Goal: Task Accomplishment & Management: Manage account settings

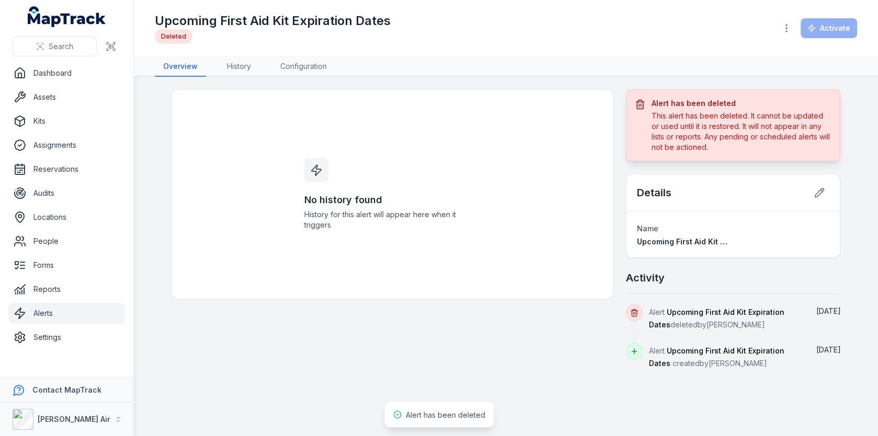
click at [64, 313] on link "Alerts" at bounding box center [66, 313] width 117 height 21
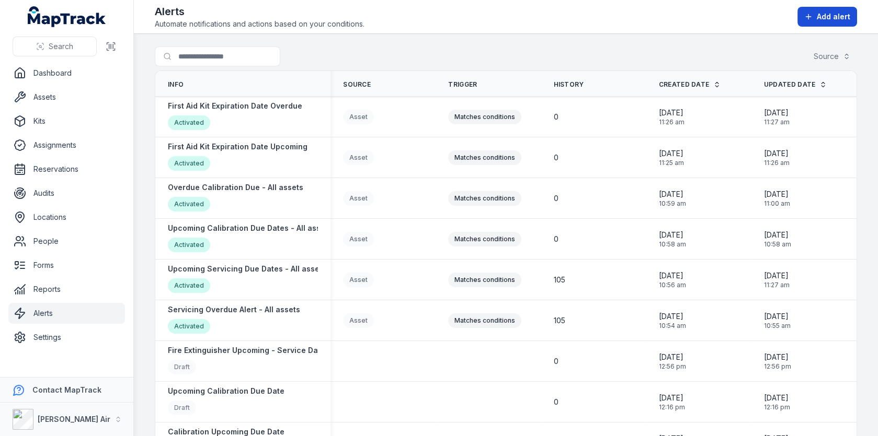
click at [820, 15] on span "Add alert" at bounding box center [832, 16] width 33 height 10
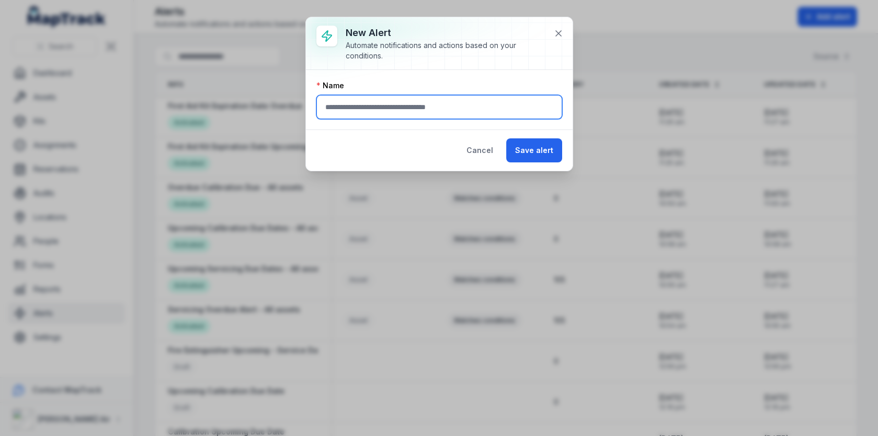
click at [430, 103] on input "text" at bounding box center [439, 107] width 246 height 24
type input "**********"
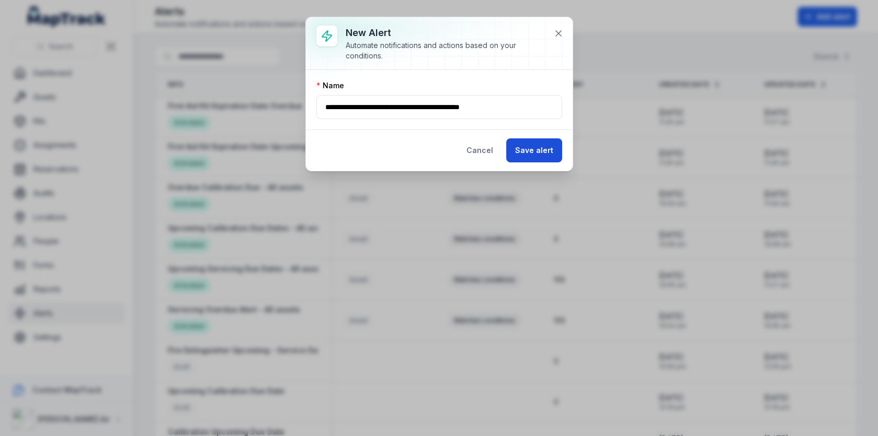
click at [523, 141] on button "Save alert" at bounding box center [534, 151] width 56 height 24
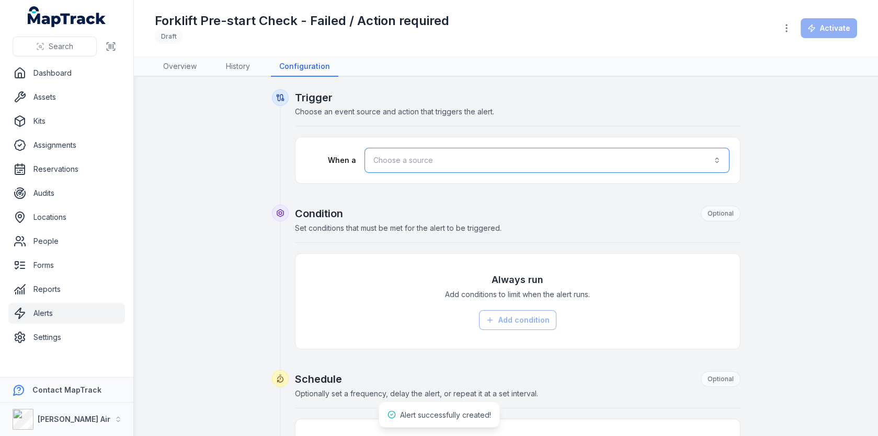
click at [382, 162] on button "Choose a source" at bounding box center [546, 160] width 365 height 25
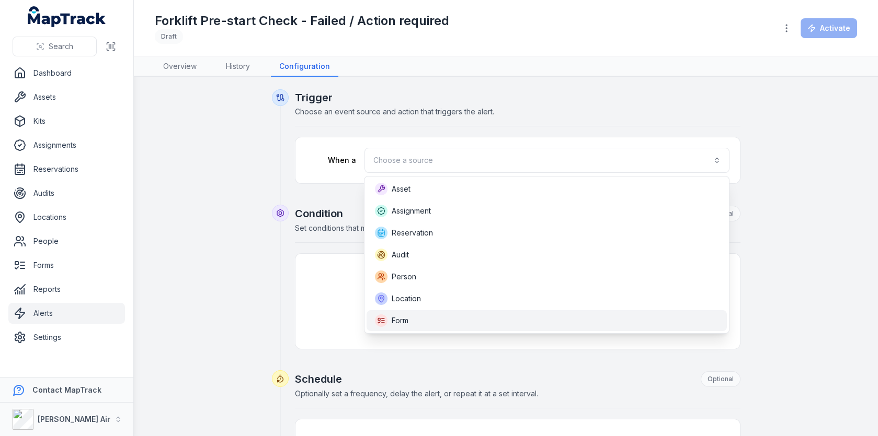
click at [434, 316] on div "Form" at bounding box center [546, 321] width 343 height 13
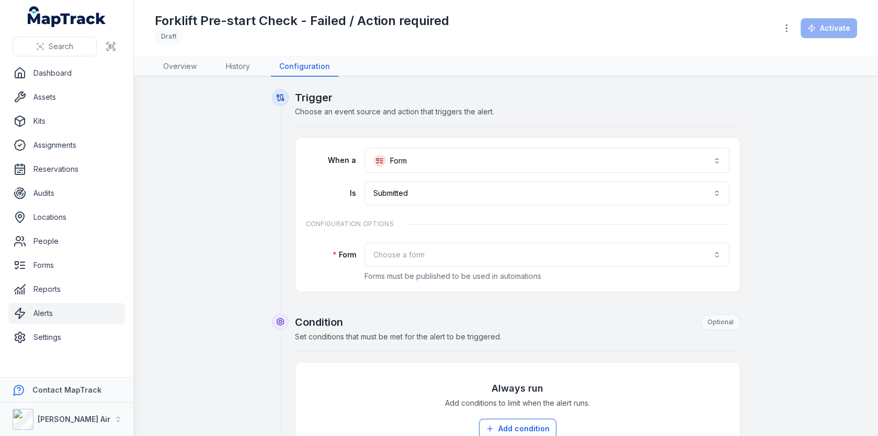
click at [469, 205] on div "**********" at bounding box center [517, 215] width 423 height 134
click at [451, 234] on div "**********" at bounding box center [517, 215] width 423 height 134
click at [451, 271] on p "Forms must be published to be used in automations" at bounding box center [546, 276] width 365 height 10
click at [456, 250] on button "Choose a form" at bounding box center [546, 255] width 365 height 24
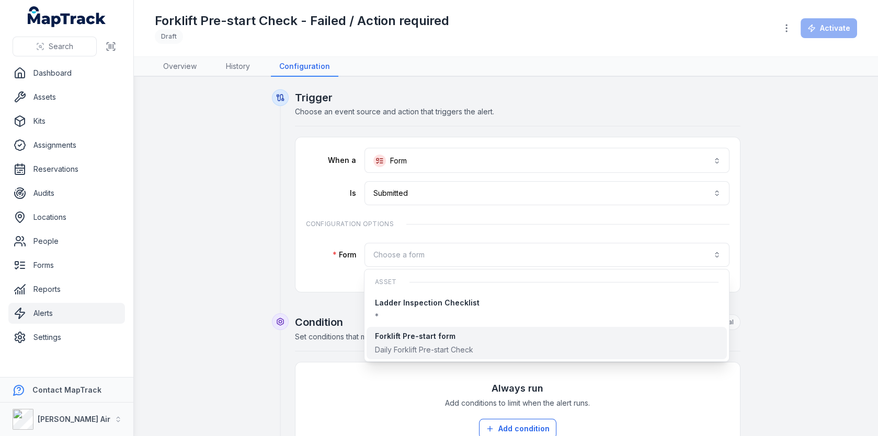
click at [449, 350] on div "Daily Forklift Pre-start Check" at bounding box center [424, 350] width 98 height 10
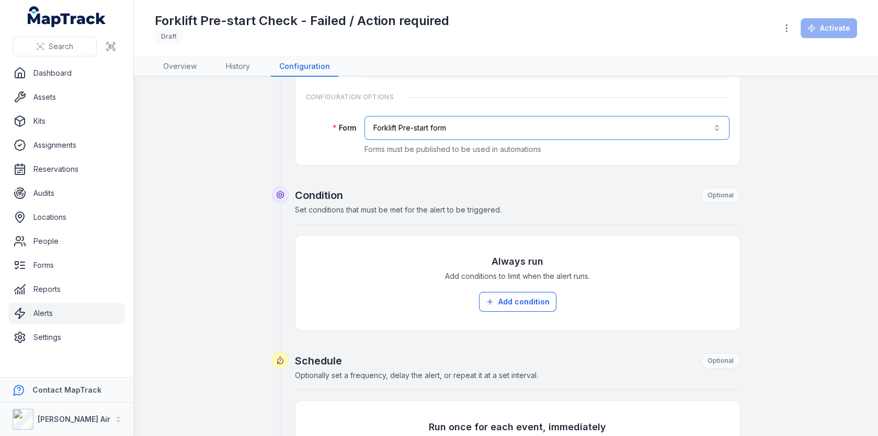
scroll to position [163, 0]
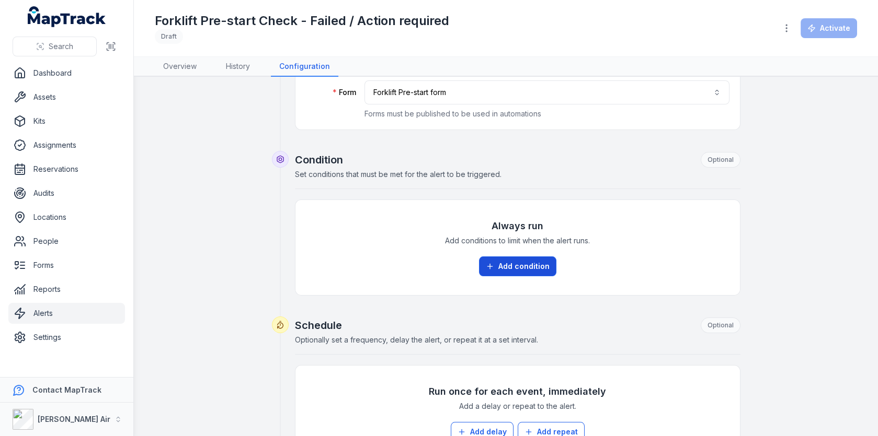
click at [492, 266] on icon at bounding box center [490, 266] width 8 height 8
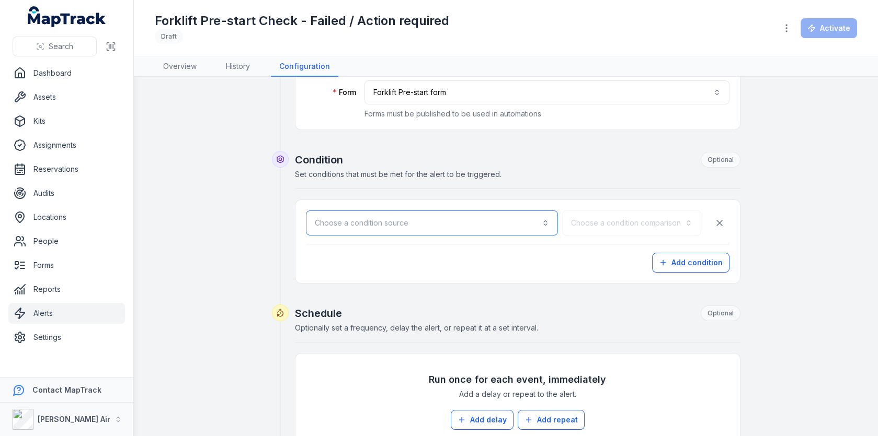
click at [458, 225] on button "Choose a condition source" at bounding box center [432, 223] width 252 height 25
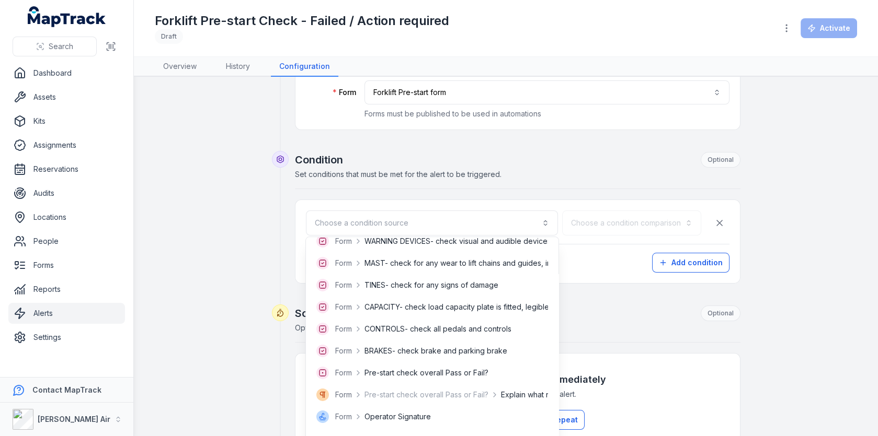
scroll to position [140, 0]
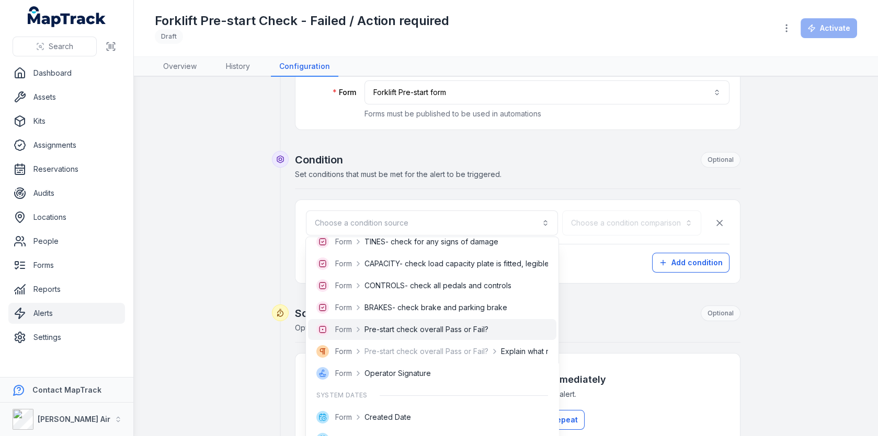
click at [416, 332] on span "Pre-start check overall Pass or Fail?" at bounding box center [426, 330] width 124 height 10
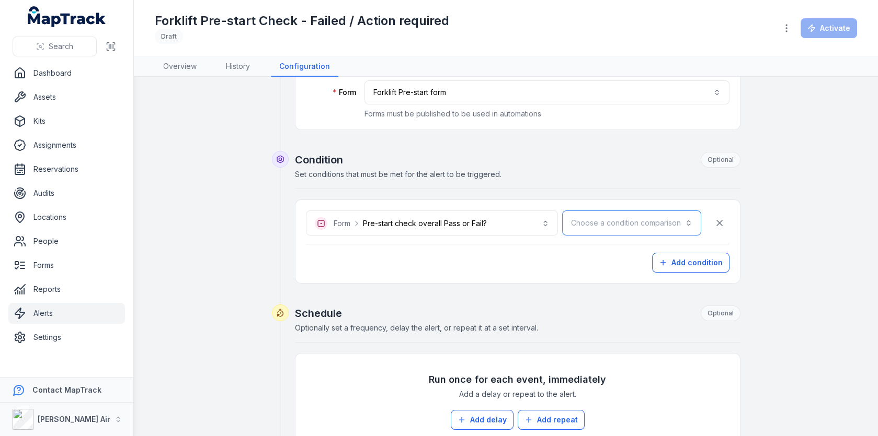
click at [644, 216] on button "Choose a condition comparison" at bounding box center [631, 223] width 139 height 25
click at [636, 253] on div "Is" at bounding box center [657, 249] width 72 height 10
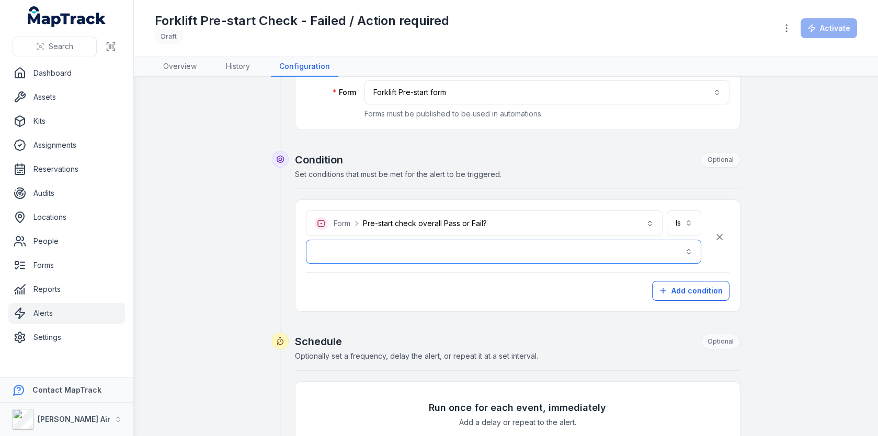
click at [520, 253] on button "button" at bounding box center [503, 252] width 395 height 24
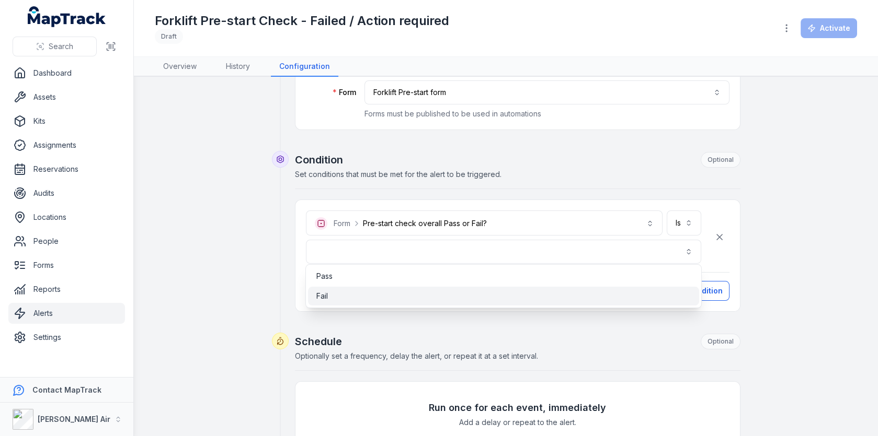
click at [475, 289] on div "Fail" at bounding box center [503, 296] width 391 height 19
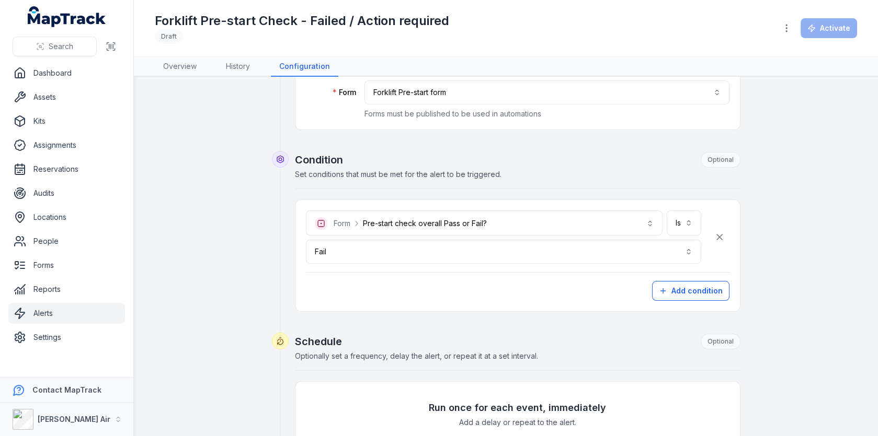
click at [504, 292] on div "Add condition" at bounding box center [517, 291] width 423 height 20
click at [673, 286] on button "Add condition" at bounding box center [690, 291] width 77 height 20
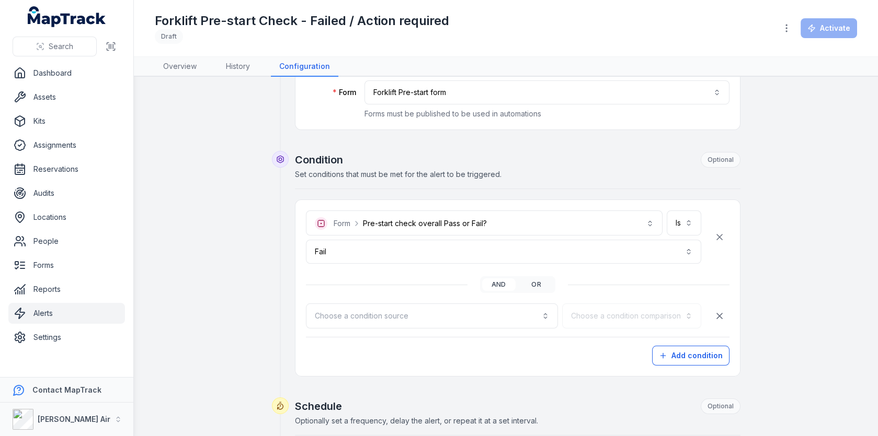
click at [534, 281] on button "or" at bounding box center [536, 285] width 33 height 13
click at [483, 307] on button "Choose a condition source" at bounding box center [432, 316] width 252 height 25
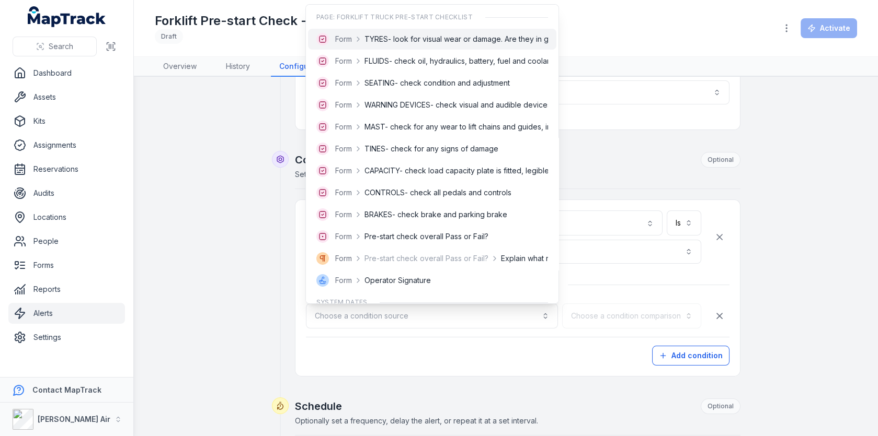
click at [408, 34] on span "TYRES- look for visual wear or damage. Are they in good condition?" at bounding box center [482, 39] width 236 height 10
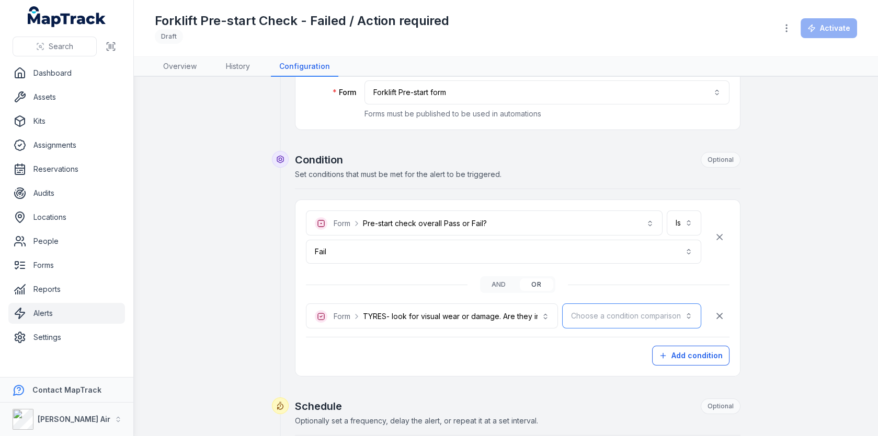
click at [601, 304] on button "Choose a condition comparison" at bounding box center [631, 316] width 139 height 25
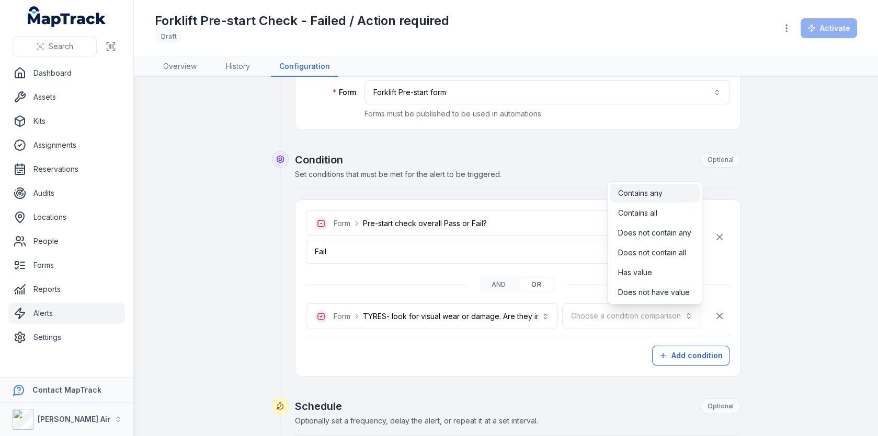
click at [650, 196] on span "Contains any" at bounding box center [640, 193] width 44 height 10
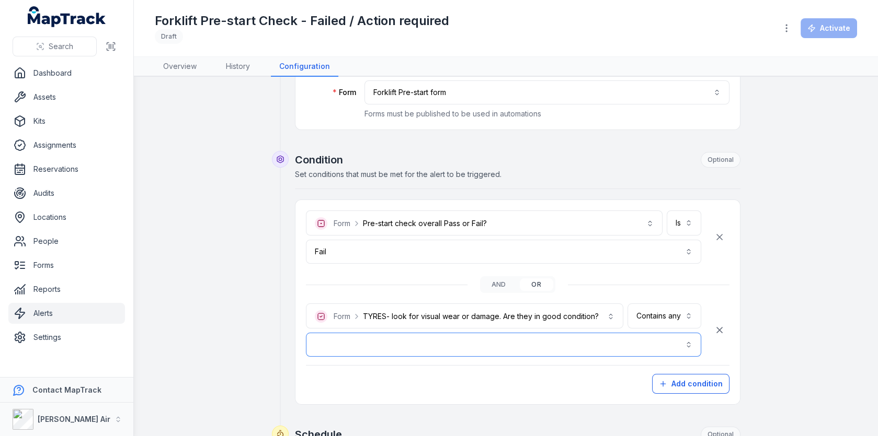
click at [525, 336] on button "button" at bounding box center [503, 345] width 395 height 24
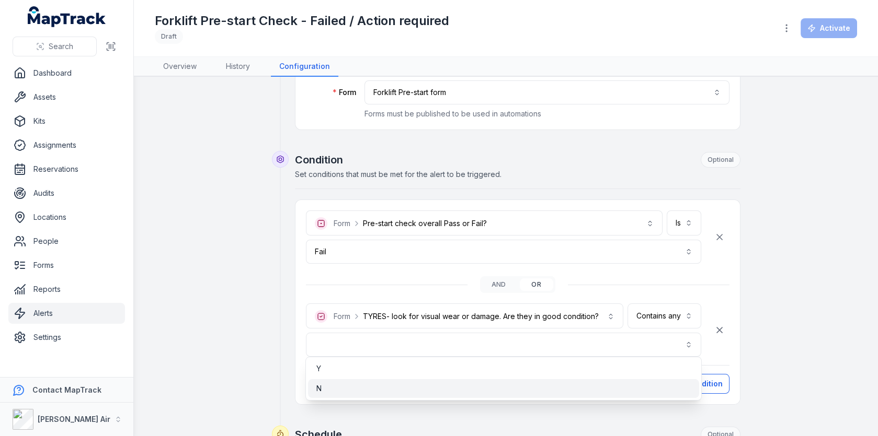
click at [531, 381] on div "N" at bounding box center [503, 388] width 391 height 19
click at [775, 289] on div "**********" at bounding box center [506, 354] width 702 height 855
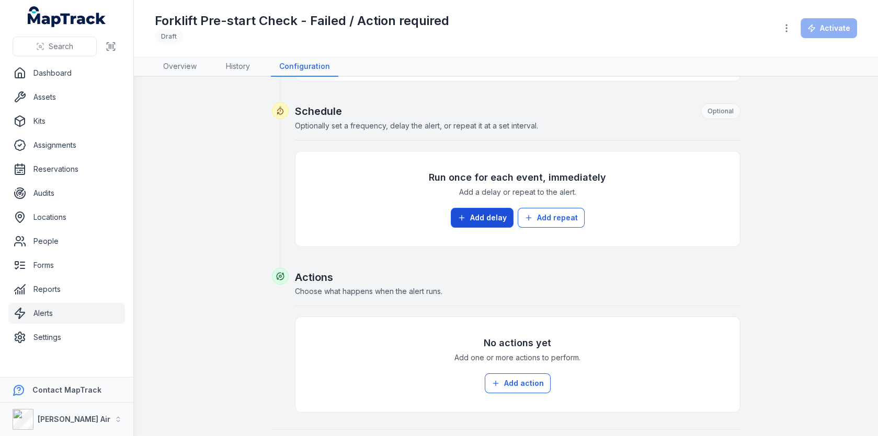
scroll to position [511, 0]
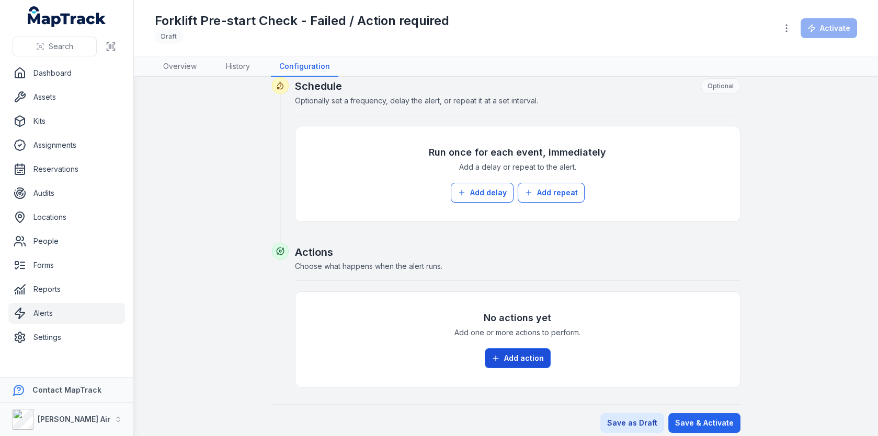
click at [526, 349] on button "Add action" at bounding box center [518, 359] width 66 height 20
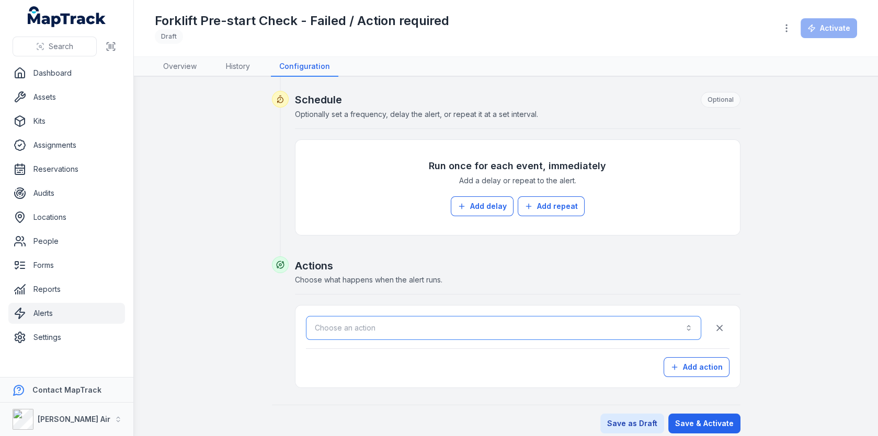
click at [479, 316] on button "Choose an action" at bounding box center [503, 328] width 395 height 24
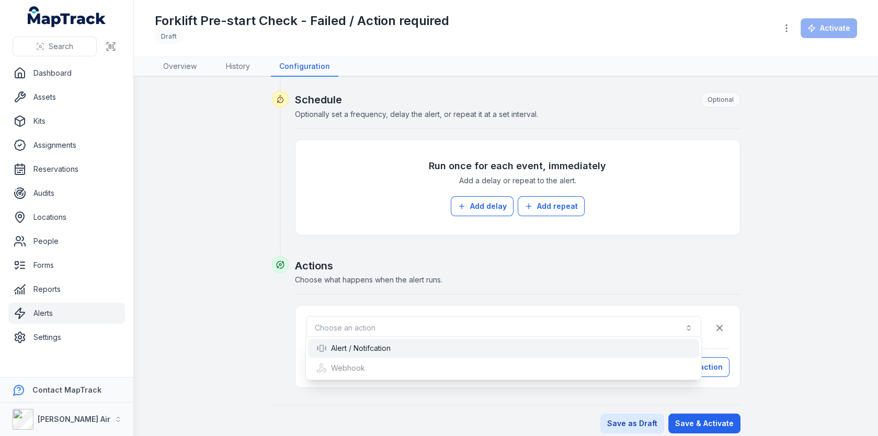
click at [449, 345] on div "Alert / Notifcation" at bounding box center [503, 348] width 374 height 10
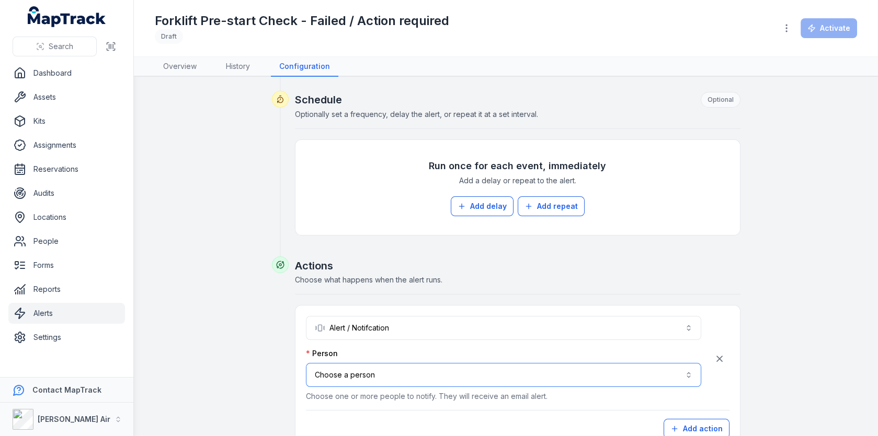
click at [439, 363] on button "Choose a person" at bounding box center [503, 375] width 395 height 24
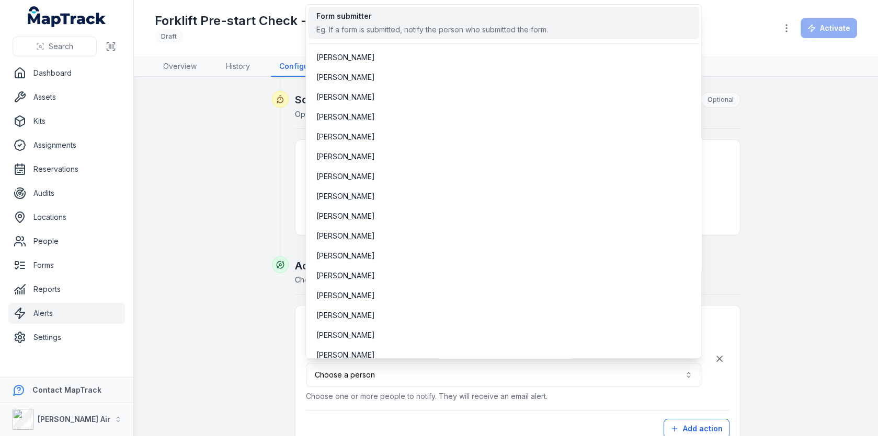
click at [429, 17] on div "Form submitter" at bounding box center [432, 16] width 232 height 10
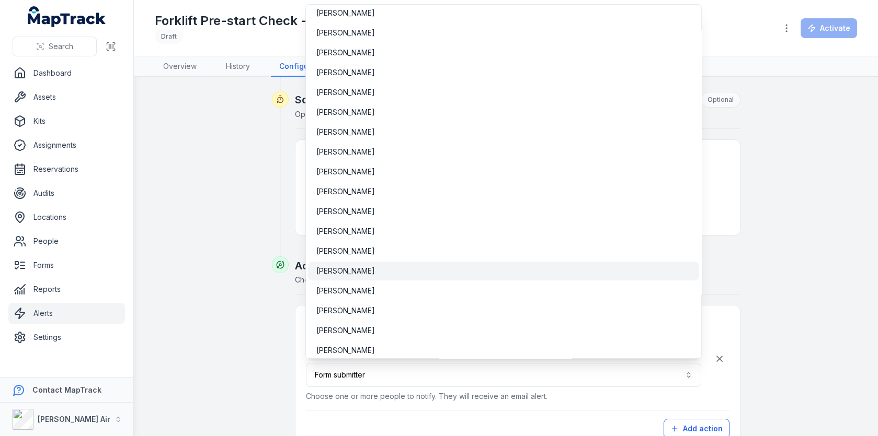
scroll to position [3032, 0]
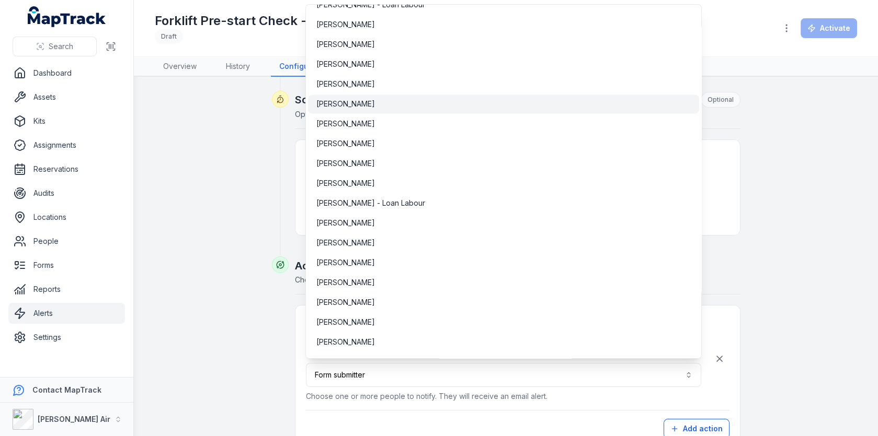
click at [410, 99] on div "[PERSON_NAME]" at bounding box center [503, 104] width 374 height 10
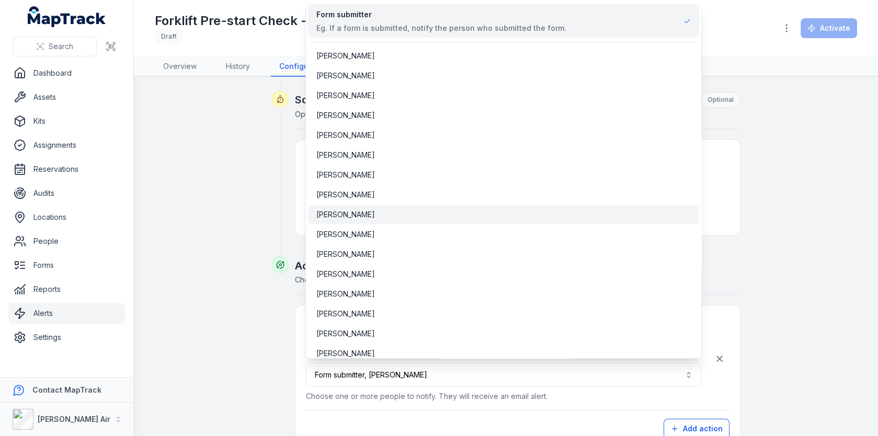
scroll to position [3171, 0]
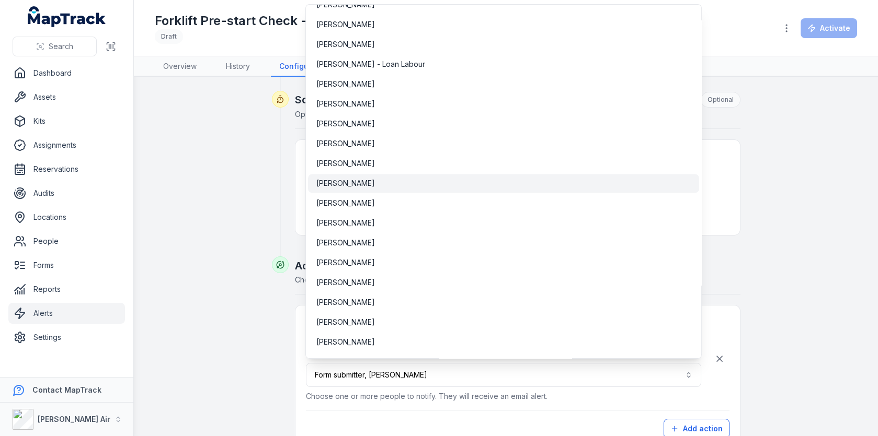
click at [477, 187] on div "[PERSON_NAME]" at bounding box center [503, 183] width 374 height 10
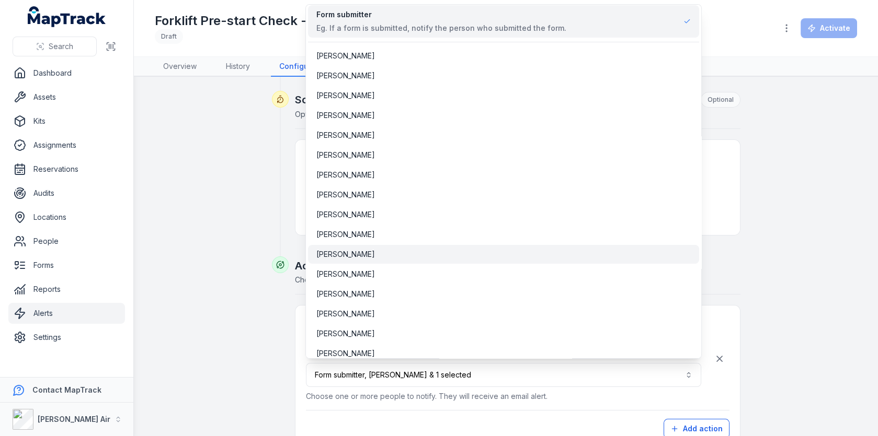
scroll to position [292, 0]
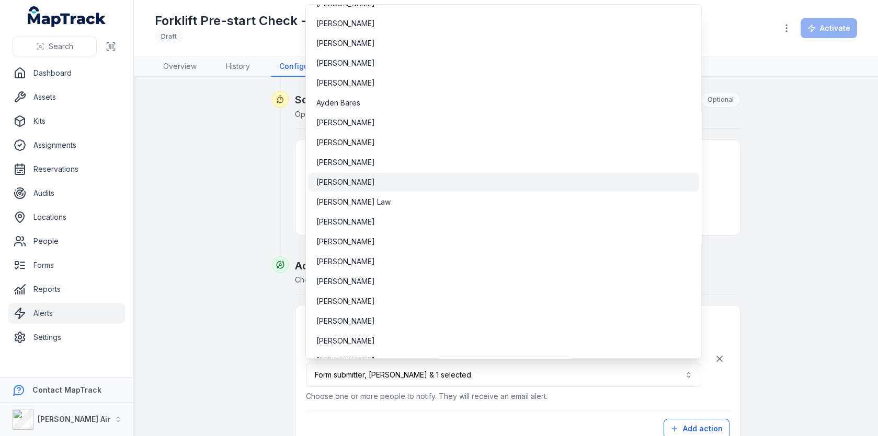
click at [471, 180] on div "[PERSON_NAME]" at bounding box center [503, 182] width 374 height 10
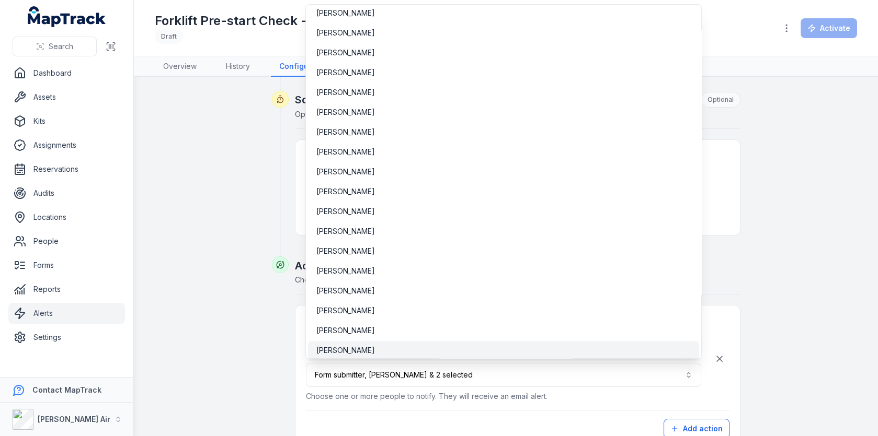
scroll to position [2873, 0]
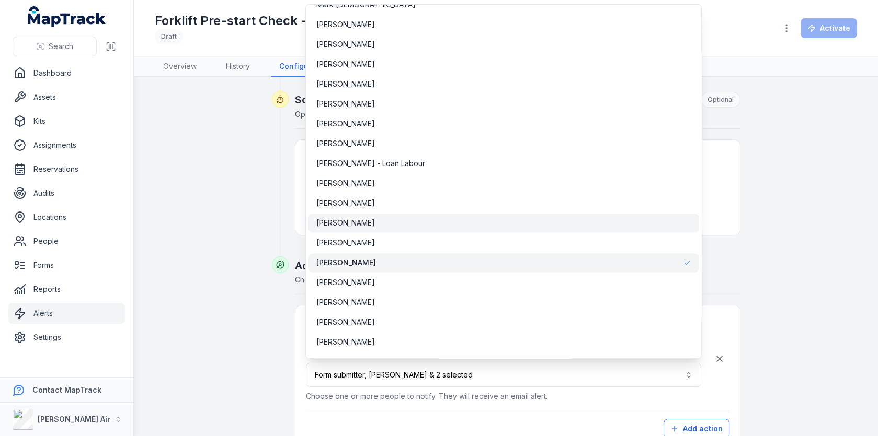
click at [485, 227] on div "[PERSON_NAME]" at bounding box center [503, 223] width 391 height 19
click at [753, 269] on div "**********" at bounding box center [506, 44] width 702 height 904
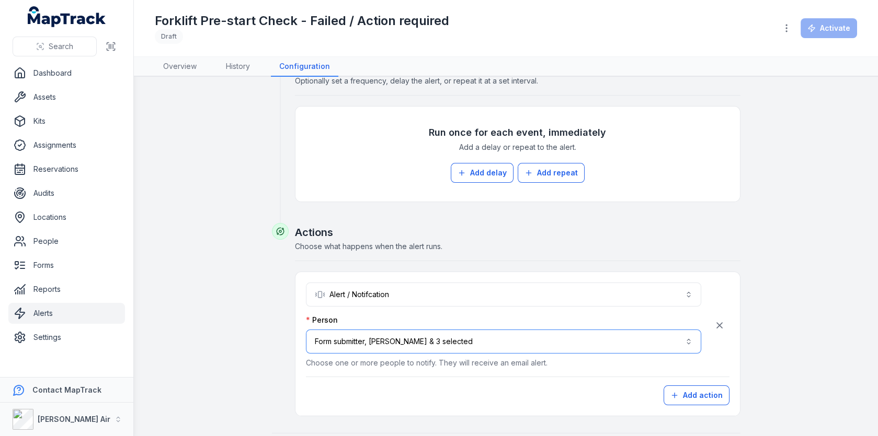
scroll to position [559, 0]
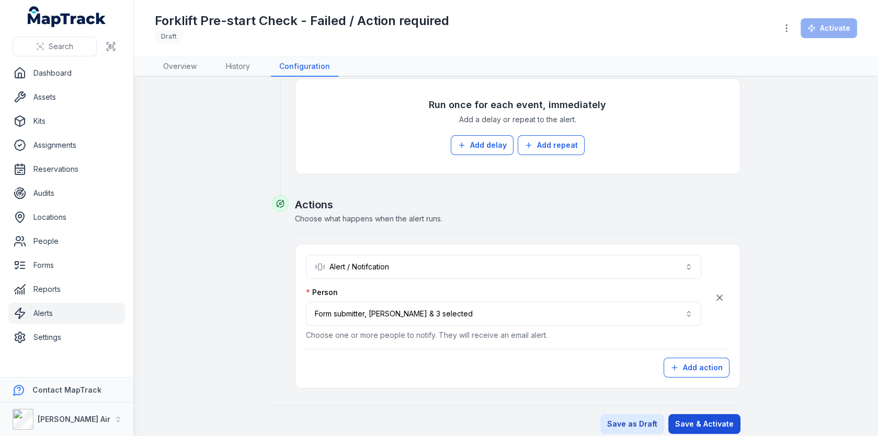
click at [693, 414] on button "Save & Activate" at bounding box center [704, 424] width 72 height 20
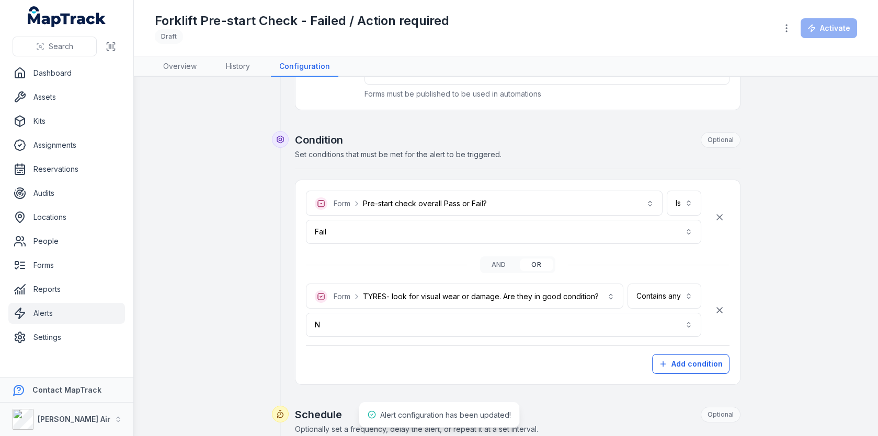
scroll to position [136, 0]
